Goal: Register for event/course

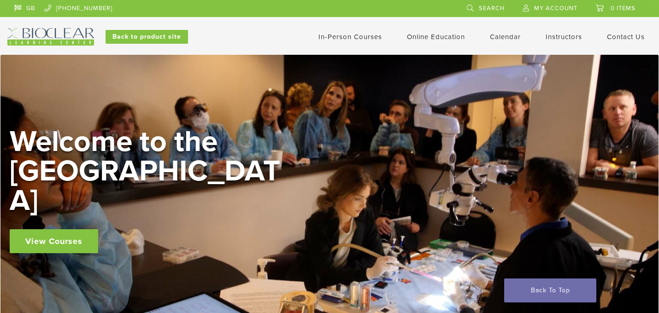
click at [61, 230] on link "View Courses" at bounding box center [54, 242] width 88 height 24
click at [430, 72] on link "Self Guided" at bounding box center [437, 73] width 56 height 20
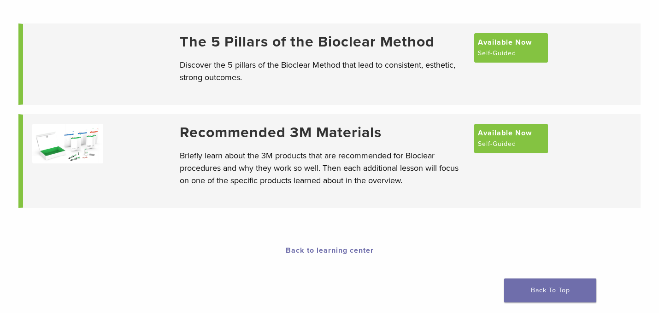
scroll to position [99, 0]
